Goal: Check status: Check status

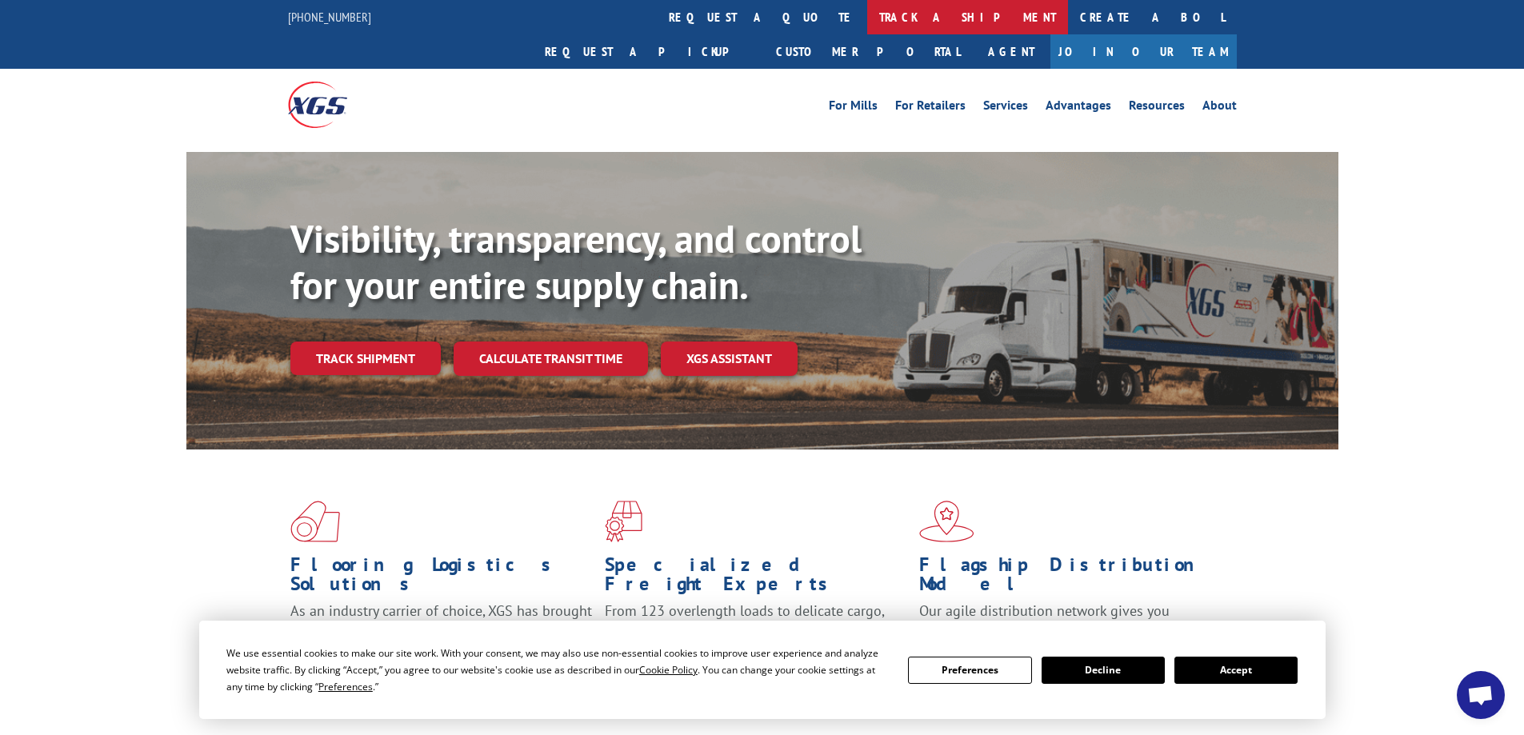
click at [867, 21] on link "track a shipment" at bounding box center [967, 17] width 201 height 34
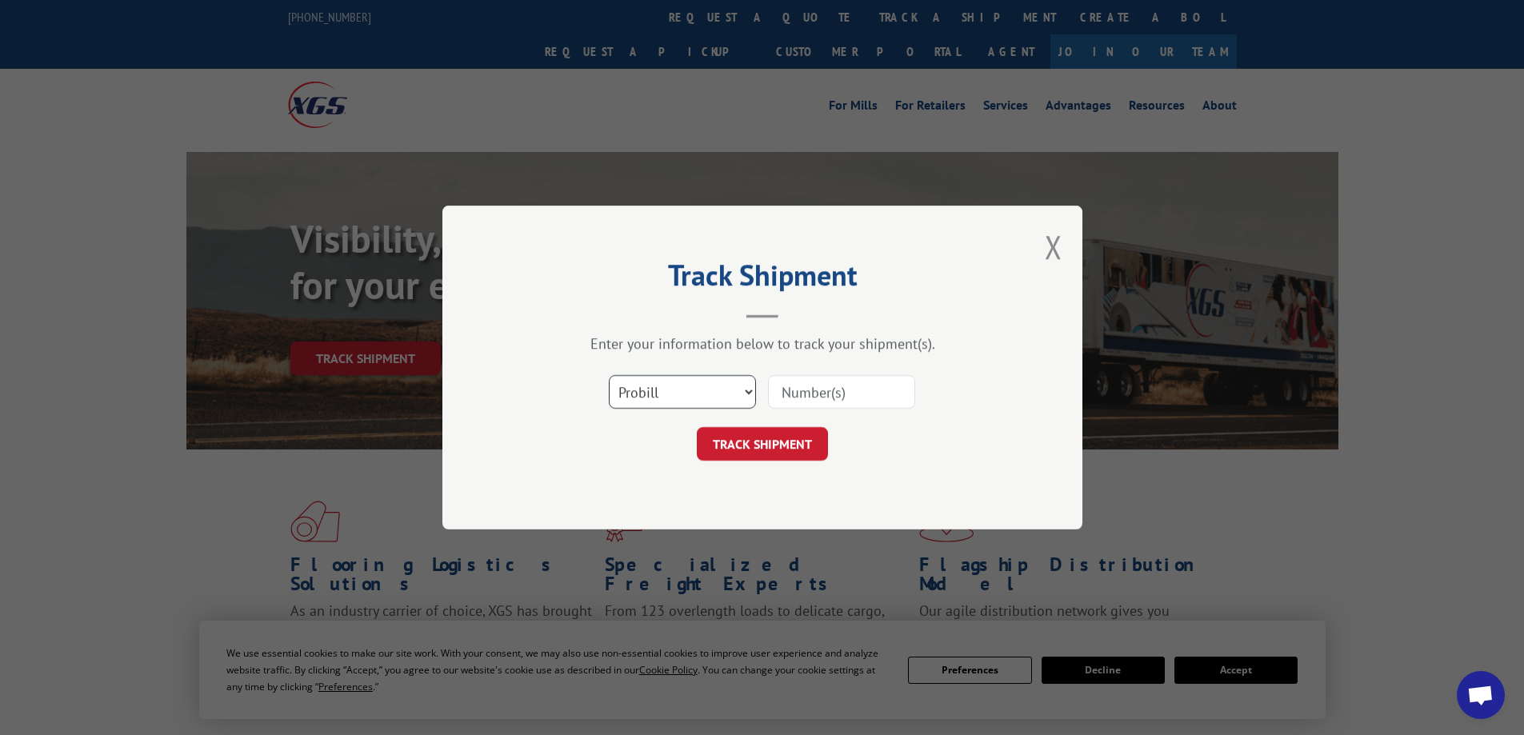
click at [651, 406] on select "Select category... Probill BOL PO" at bounding box center [682, 392] width 147 height 34
select select "po"
click at [609, 375] on select "Select category... Probill BOL PO" at bounding box center [682, 392] width 147 height 34
click at [793, 393] on input at bounding box center [841, 392] width 147 height 34
type input "77604-1"
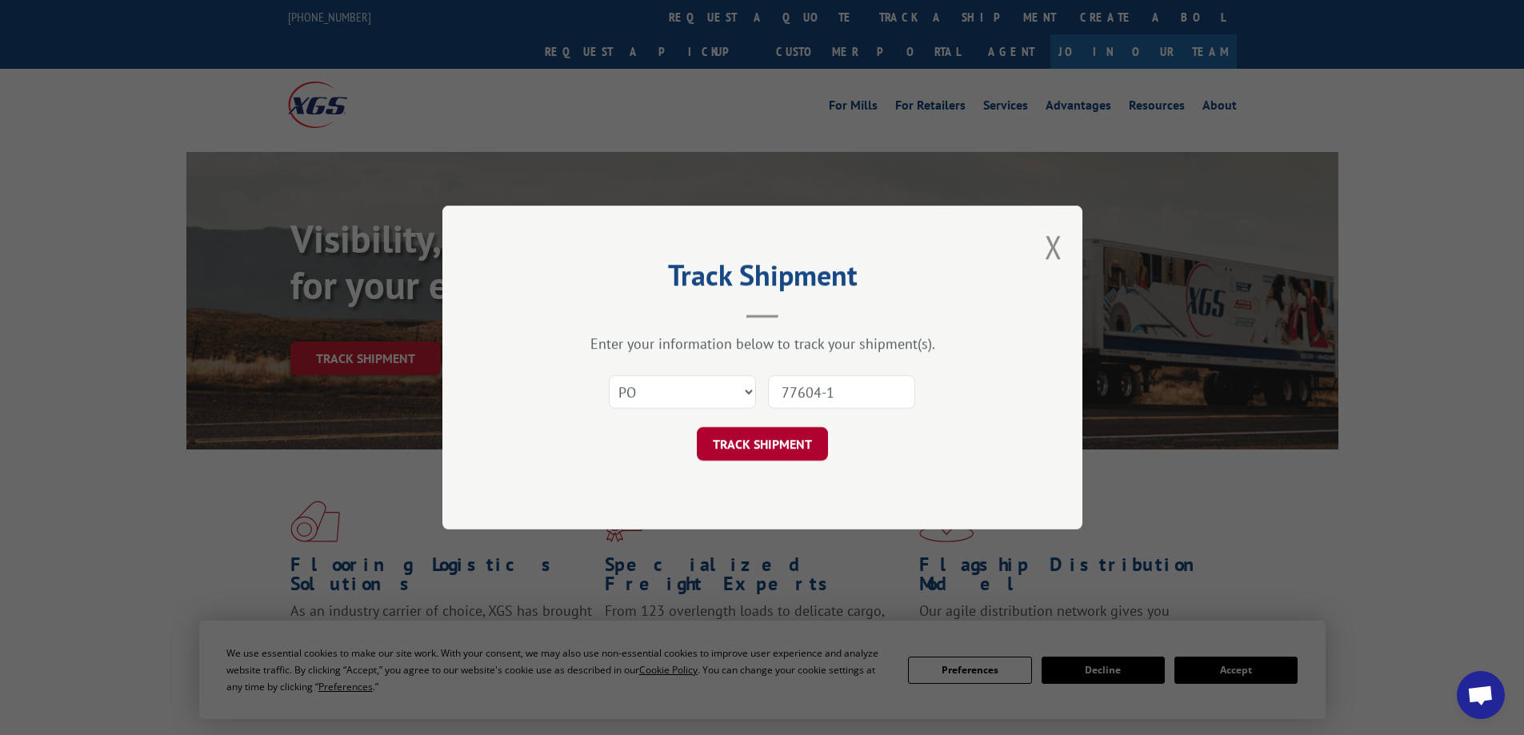
click at [769, 446] on button "TRACK SHIPMENT" at bounding box center [762, 444] width 131 height 34
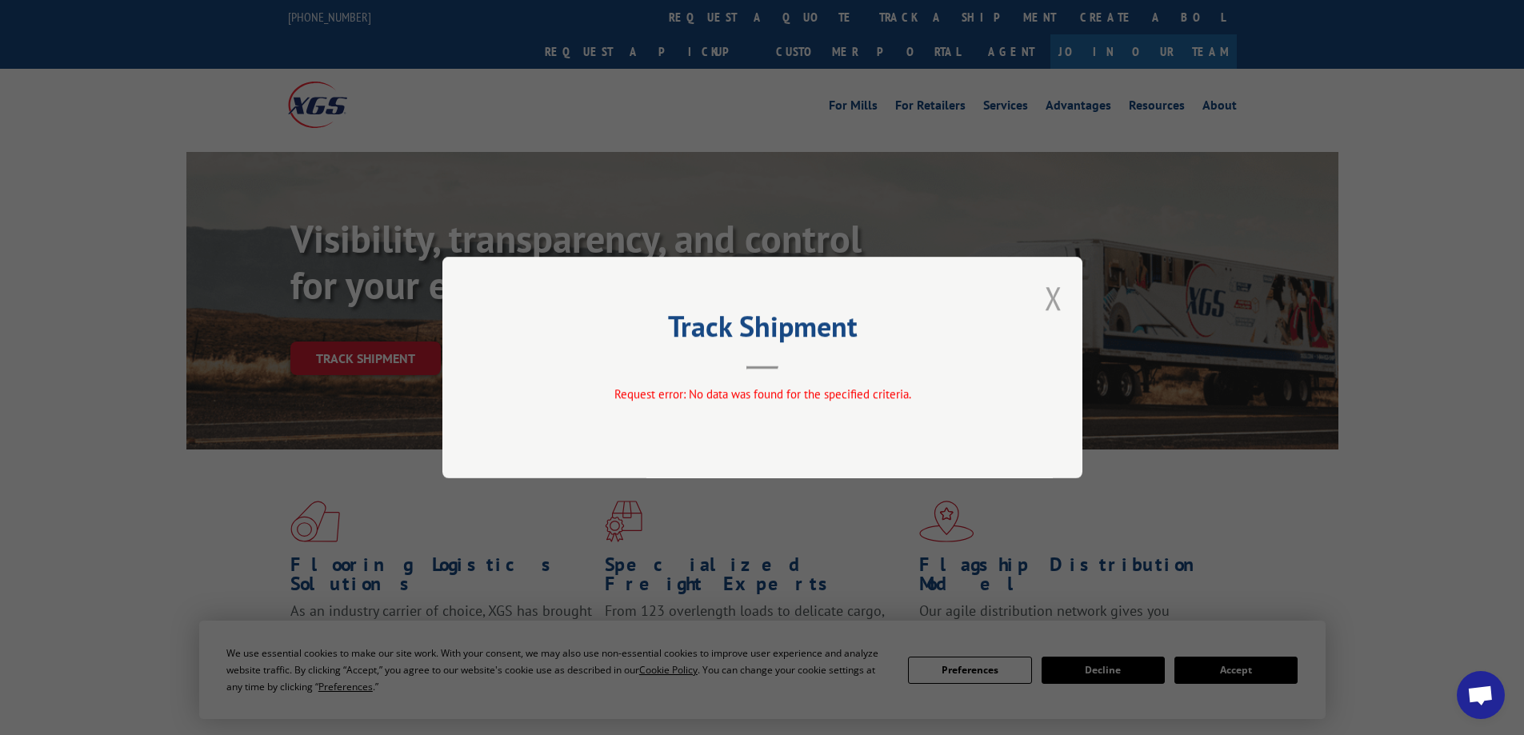
click at [1053, 297] on button "Close modal" at bounding box center [1054, 298] width 18 height 42
